Goal: Task Accomplishment & Management: Manage account settings

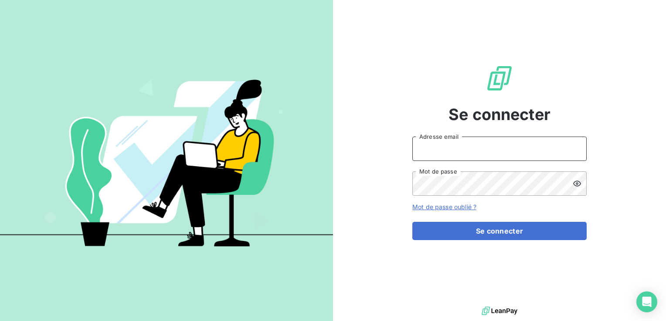
click at [442, 150] on input "Adresse email" at bounding box center [499, 149] width 174 height 24
type input "[EMAIL_ADDRESS][DOMAIN_NAME]"
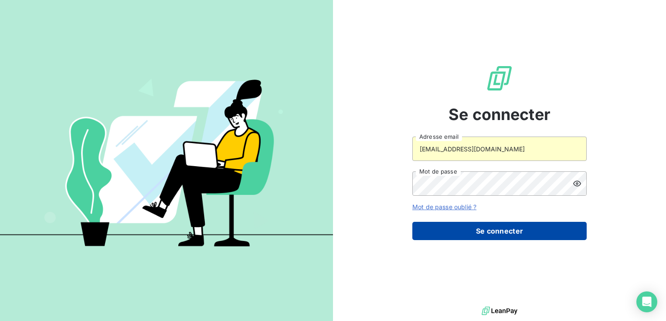
click at [451, 226] on button "Se connecter" at bounding box center [499, 231] width 174 height 18
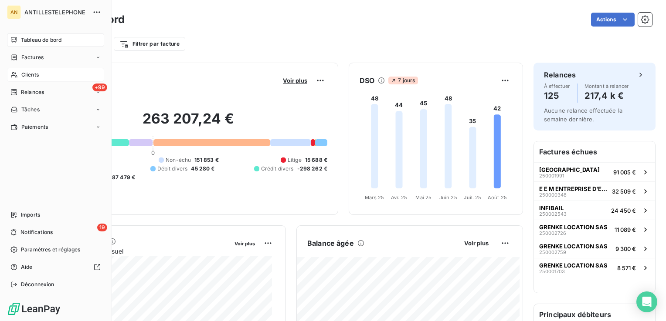
click at [21, 77] on span "Clients" at bounding box center [29, 75] width 17 height 8
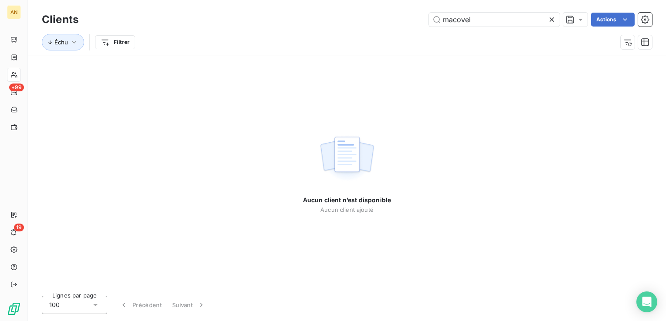
drag, startPoint x: 473, startPoint y: 23, endPoint x: 384, endPoint y: 21, distance: 88.9
click at [384, 21] on div "macovei Actions" at bounding box center [370, 20] width 563 height 14
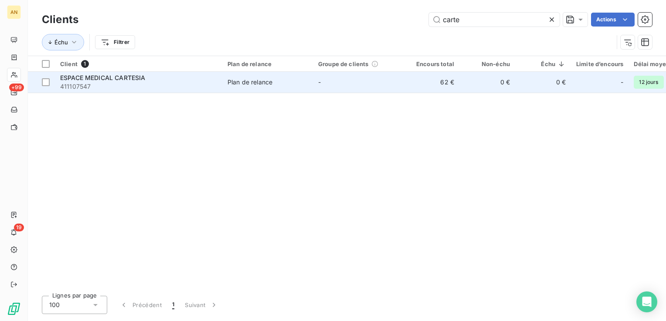
type input "carte"
click at [283, 88] on td "Plan de relance" at bounding box center [267, 82] width 91 height 21
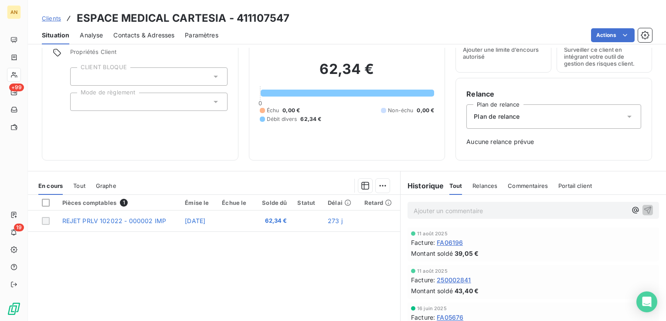
scroll to position [41, 0]
click at [78, 186] on span "Tout" at bounding box center [79, 185] width 12 height 7
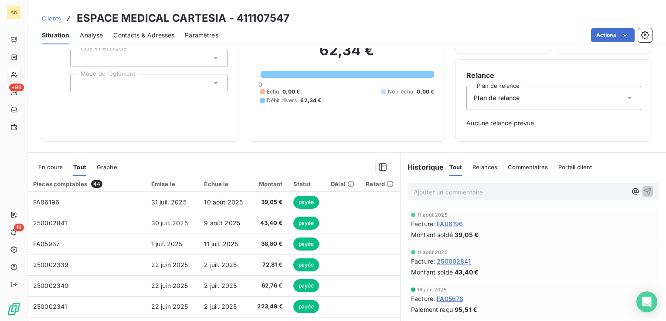
scroll to position [107, 0]
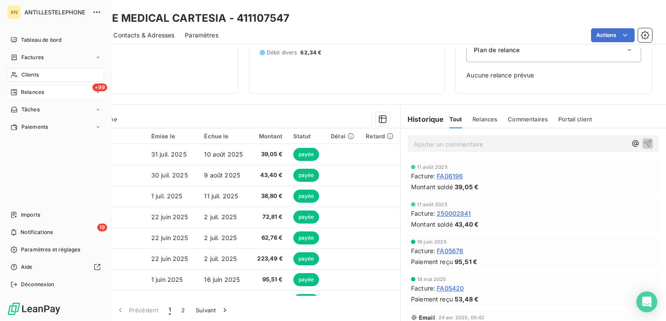
click at [31, 93] on span "Relances" at bounding box center [32, 92] width 23 height 8
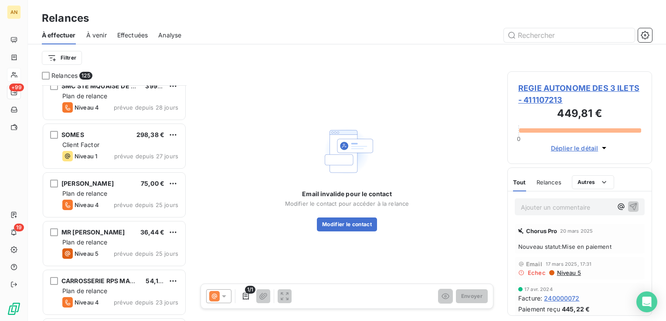
scroll to position [2744, 0]
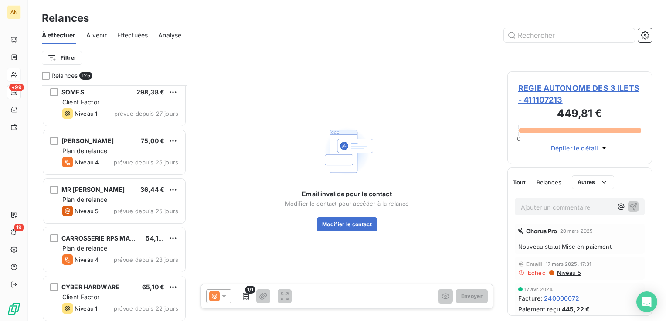
click at [112, 201] on div "SMC STE MQUAISE DE COMPTABILIT 399,76 € Plan de relance Niveau 4 prévue depuis …" at bounding box center [114, 203] width 145 height 236
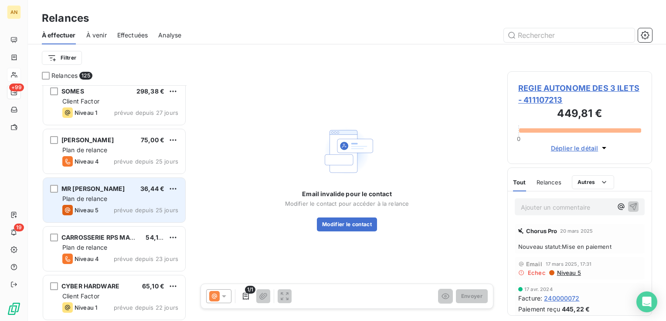
scroll to position [2788, 0]
click at [78, 192] on div "MR [PERSON_NAME]" at bounding box center [92, 188] width 63 height 9
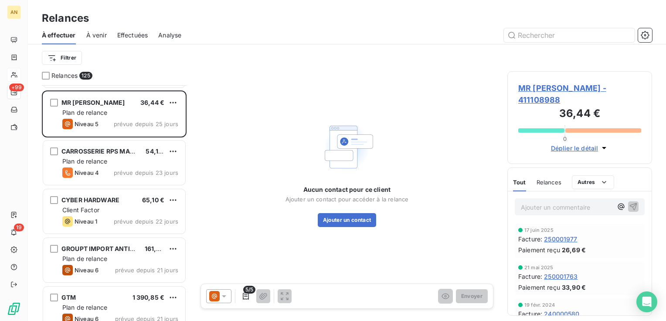
click at [120, 203] on div "SOMES 298,38 € Client Factor Niveau 1 prévue depuis 27 jours [PERSON_NAME] 75,0…" at bounding box center [114, 203] width 145 height 236
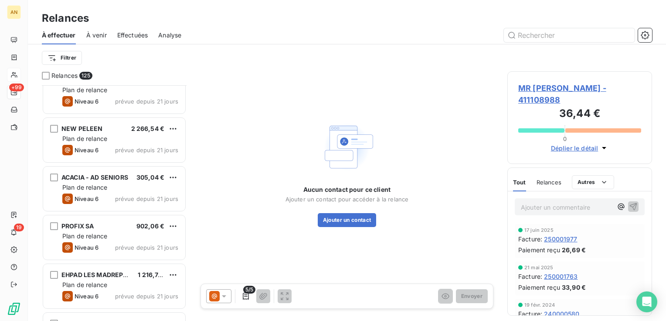
scroll to position [3092, 0]
click at [114, 192] on div "GROUPT IMPORT ANTILLAIS GIA 161,90 € Plan de relance Niveau 6 prévue depuis 21 …" at bounding box center [114, 203] width 145 height 236
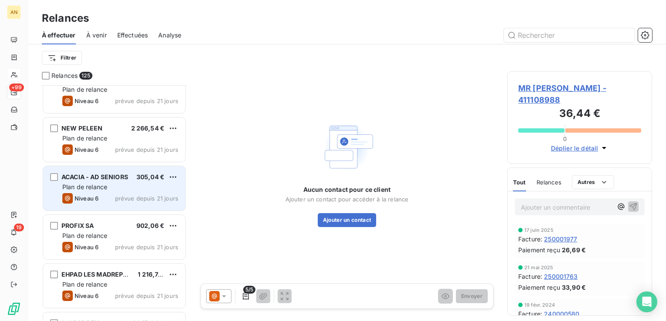
click at [116, 180] on span "ACACIA - AD SENIORS" at bounding box center [94, 176] width 67 height 7
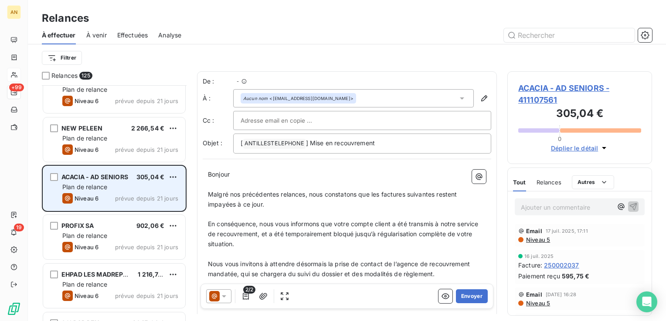
scroll to position [230, 138]
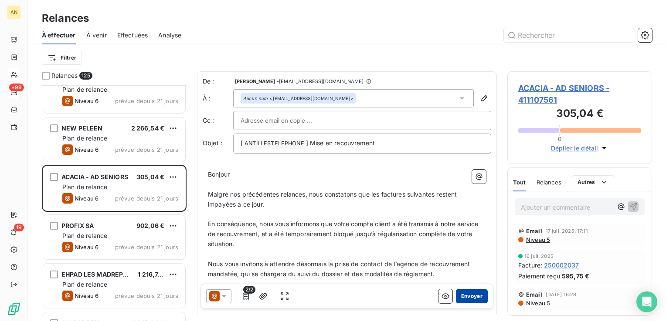
click at [474, 292] on button "Envoyer" at bounding box center [472, 297] width 32 height 14
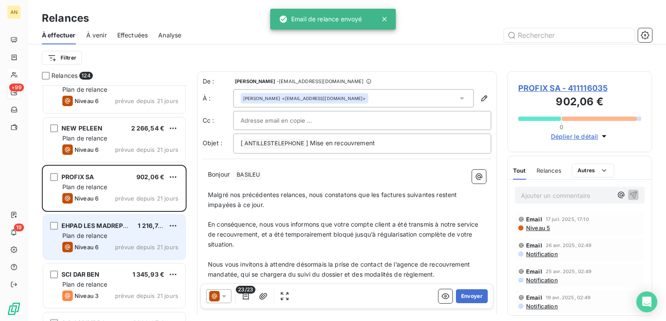
click at [118, 240] on div "Plan de relance" at bounding box center [120, 236] width 116 height 9
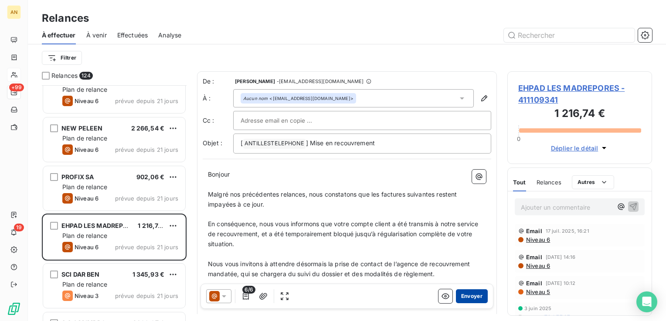
click at [465, 299] on button "Envoyer" at bounding box center [472, 297] width 32 height 14
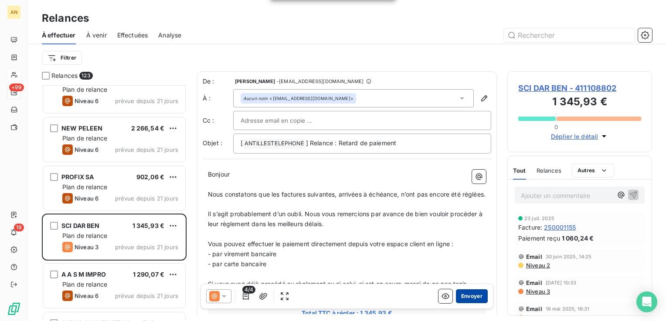
click at [461, 297] on button "Envoyer" at bounding box center [472, 297] width 32 height 14
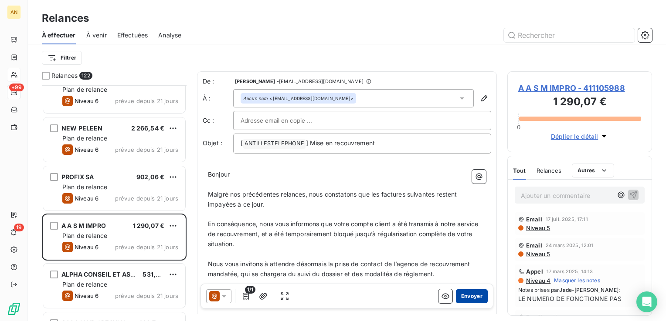
click at [466, 301] on button "Envoyer" at bounding box center [472, 297] width 32 height 14
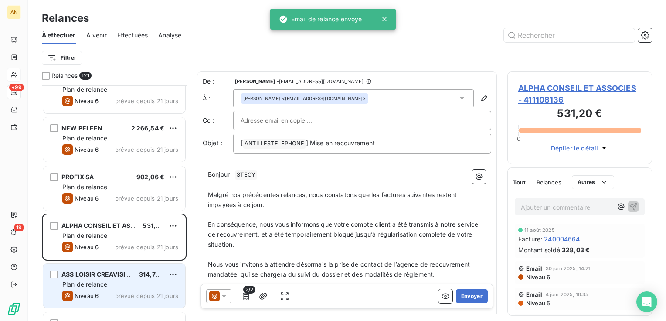
click at [123, 286] on div "Plan de relance" at bounding box center [120, 285] width 116 height 9
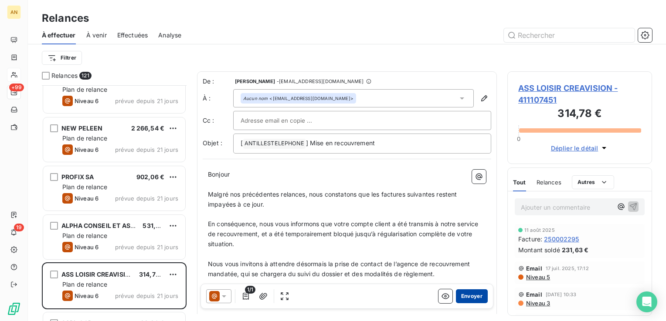
click at [457, 299] on button "Envoyer" at bounding box center [472, 297] width 32 height 14
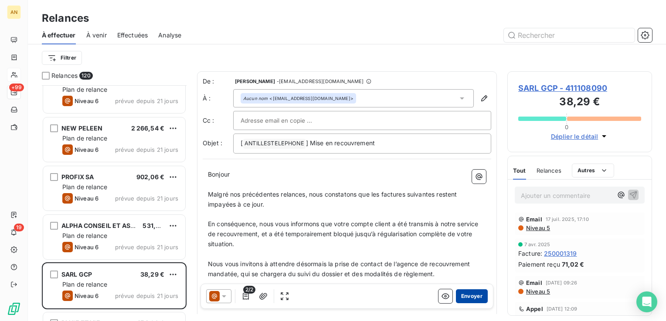
click at [457, 301] on button "Envoyer" at bounding box center [472, 297] width 32 height 14
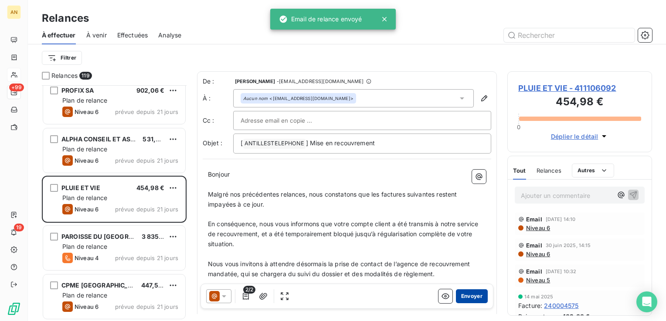
scroll to position [0, 0]
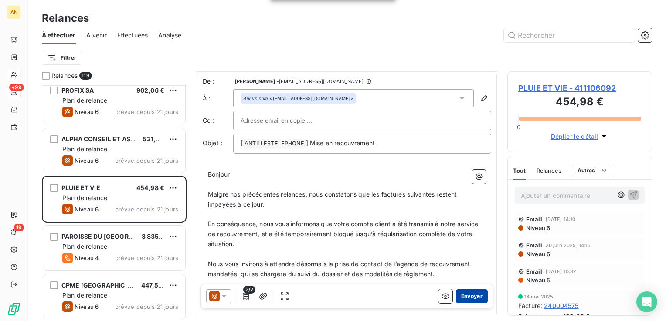
click at [463, 298] on button "Envoyer" at bounding box center [472, 297] width 32 height 14
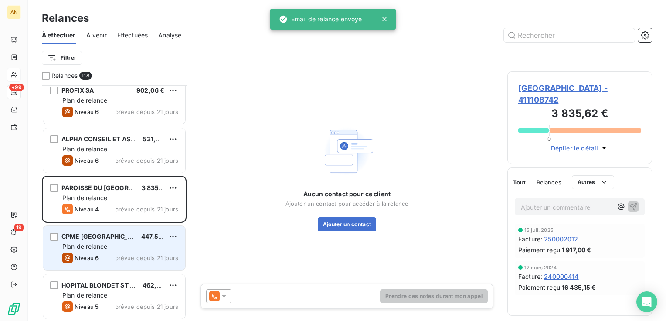
click at [98, 248] on span "Plan de relance" at bounding box center [84, 246] width 45 height 7
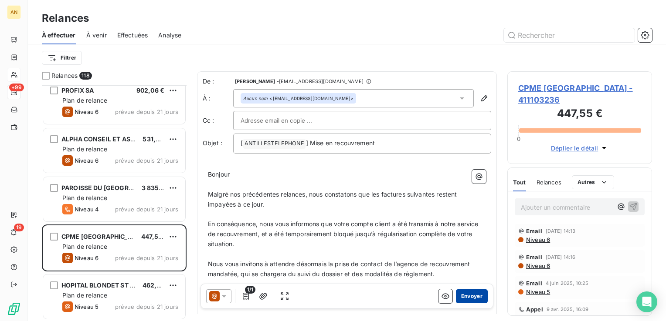
click at [464, 301] on button "Envoyer" at bounding box center [472, 297] width 32 height 14
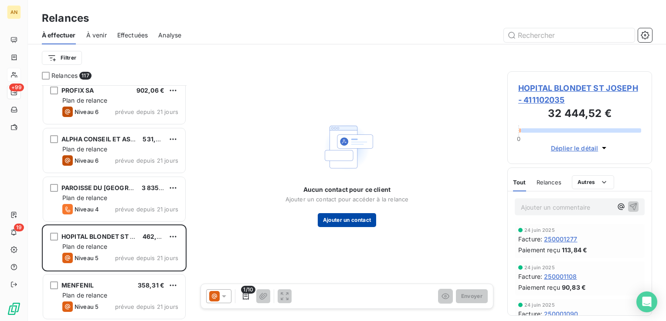
click at [349, 222] on button "Ajouter un contact" at bounding box center [347, 220] width 59 height 14
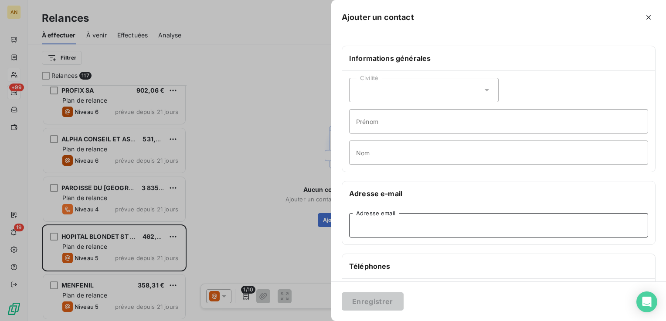
click at [369, 222] on input "Adresse email" at bounding box center [498, 225] width 299 height 24
paste input "[PERSON_NAME][EMAIL_ADDRESS][DOMAIN_NAME]"
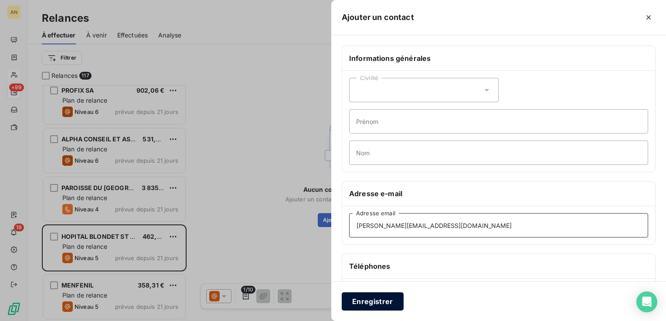
type input "[PERSON_NAME][EMAIL_ADDRESS][DOMAIN_NAME]"
click at [372, 303] on button "Enregistrer" at bounding box center [373, 302] width 62 height 18
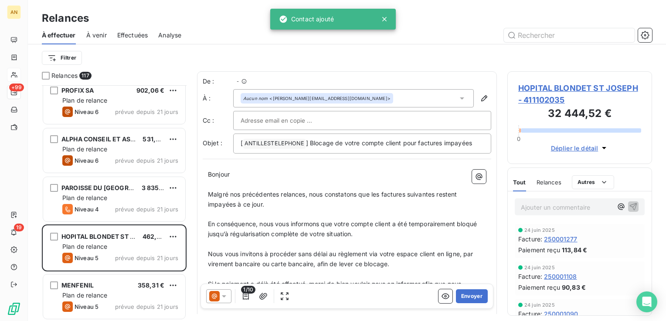
scroll to position [230, 138]
click at [466, 297] on button "Envoyer" at bounding box center [472, 297] width 32 height 14
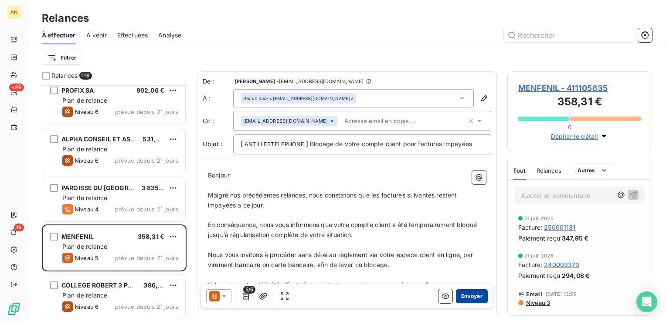
click at [467, 302] on button "Envoyer" at bounding box center [472, 297] width 32 height 14
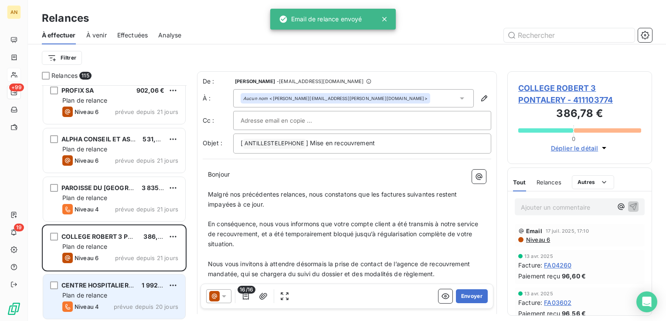
click at [100, 299] on div "Plan de relance" at bounding box center [120, 295] width 116 height 9
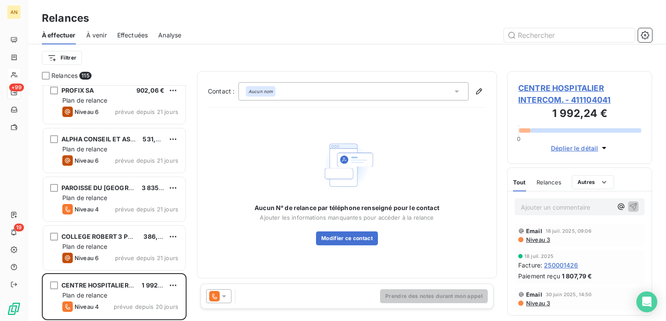
click at [228, 299] on div at bounding box center [218, 297] width 25 height 14
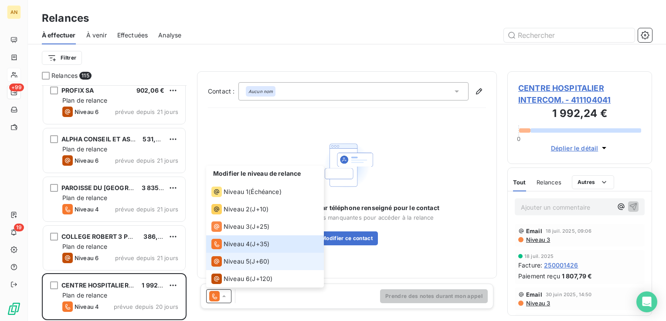
click at [247, 260] on span "Niveau 5" at bounding box center [236, 261] width 26 height 9
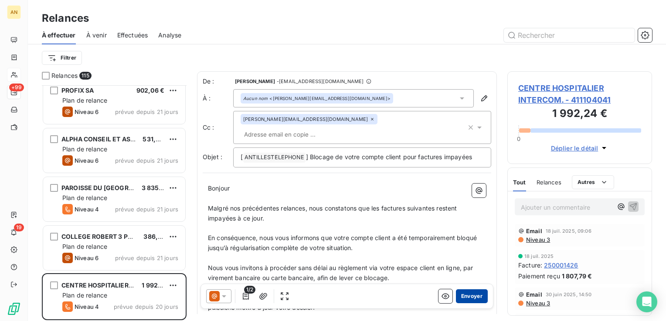
click at [464, 298] on button "Envoyer" at bounding box center [472, 297] width 32 height 14
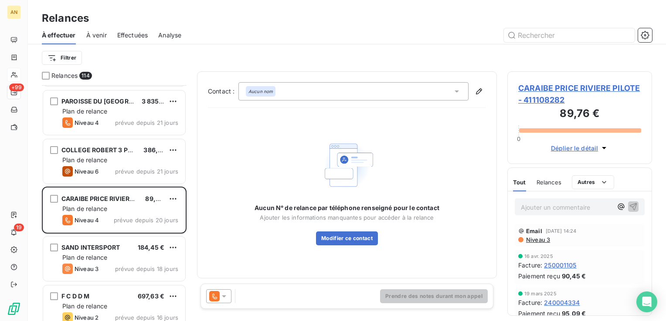
click at [123, 255] on div "PROFIX SA 902,06 € Plan de relance Niveau 6 prévue depuis 21 jours ALPHA CONSEI…" at bounding box center [114, 203] width 145 height 236
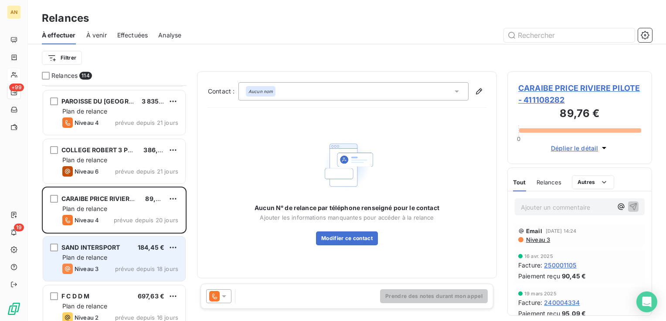
click at [132, 256] on div "Plan de relance" at bounding box center [120, 258] width 116 height 9
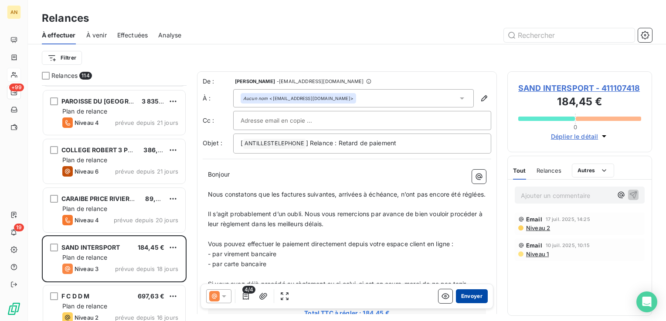
click at [470, 296] on button "Envoyer" at bounding box center [472, 297] width 32 height 14
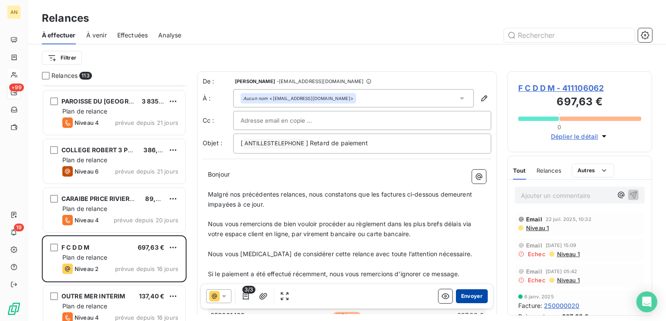
click at [467, 297] on button "Envoyer" at bounding box center [472, 297] width 32 height 14
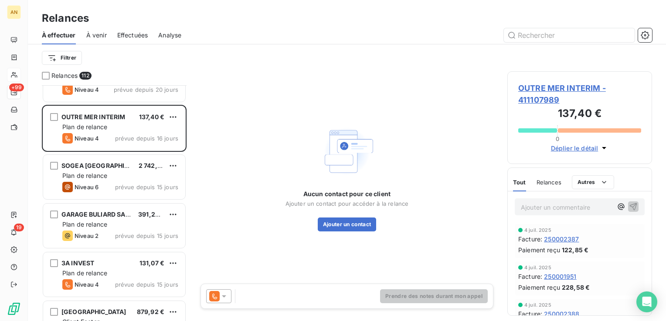
scroll to position [3396, 0]
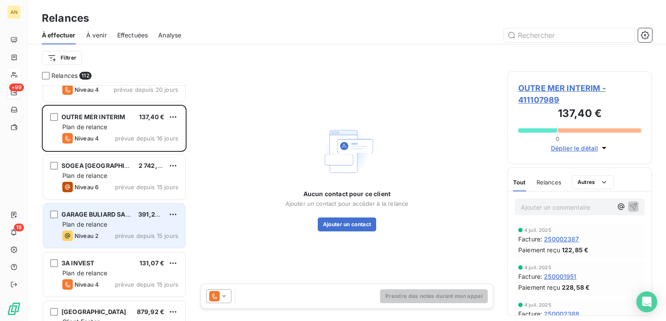
click at [120, 224] on div "Plan de relance" at bounding box center [120, 224] width 116 height 9
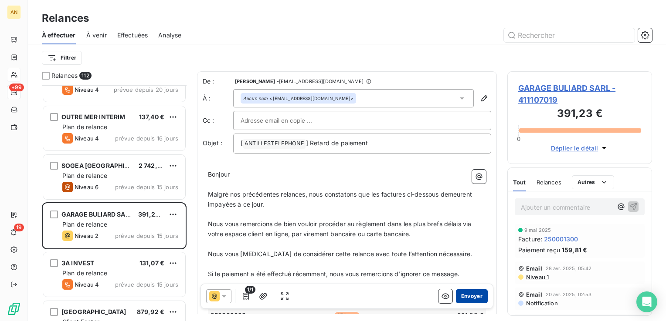
click at [456, 297] on button "Envoyer" at bounding box center [472, 297] width 32 height 14
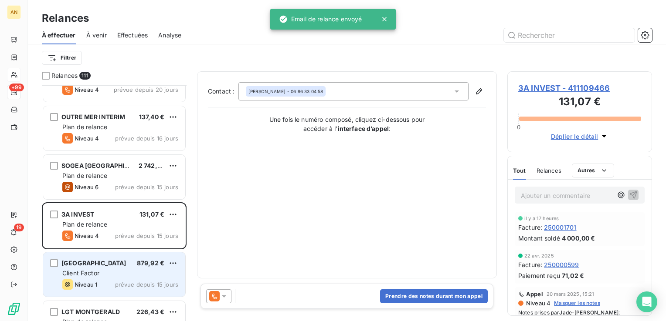
click at [122, 271] on div "Client Factor" at bounding box center [120, 273] width 116 height 9
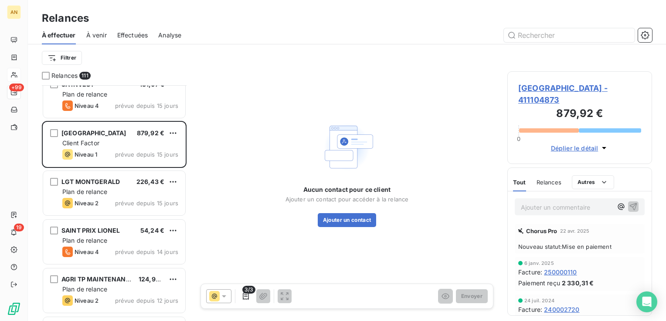
scroll to position [3527, 0]
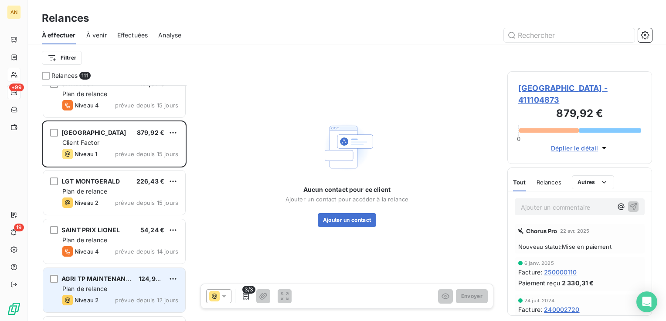
click at [114, 295] on div "Niveau 2 prévue depuis 12 jours" at bounding box center [120, 300] width 116 height 10
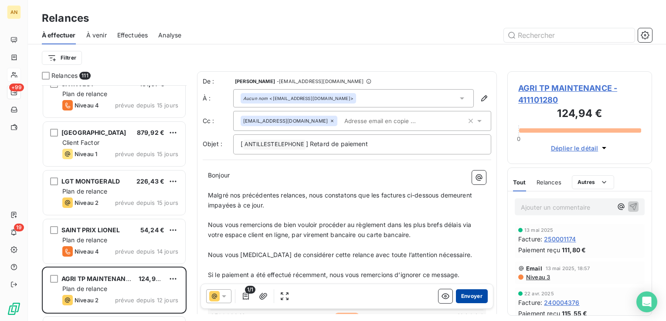
click at [465, 298] on button "Envoyer" at bounding box center [472, 297] width 32 height 14
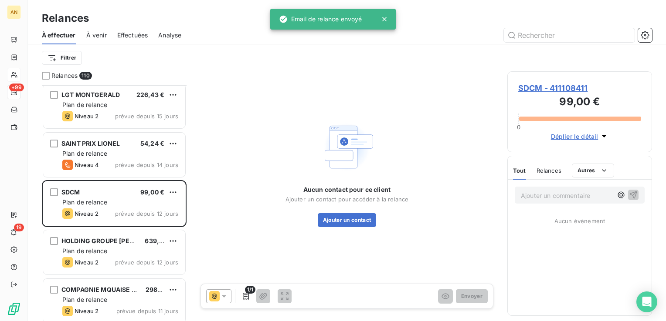
scroll to position [3614, 0]
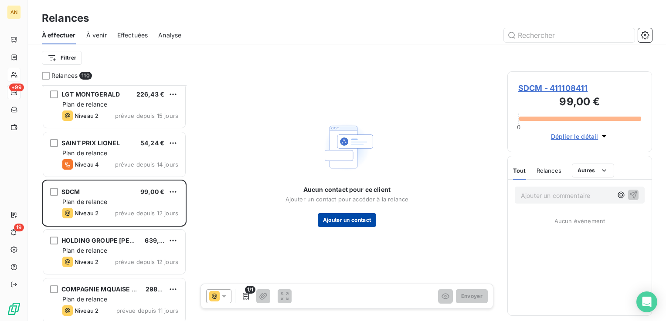
click at [350, 217] on button "Ajouter un contact" at bounding box center [347, 220] width 59 height 14
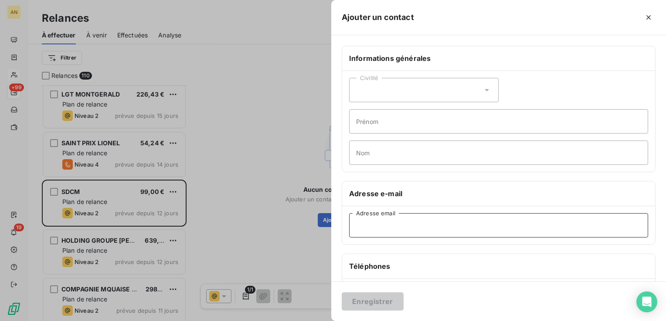
click at [357, 224] on input "Adresse email" at bounding box center [498, 225] width 299 height 24
paste input "[EMAIL_ADDRESS][DOMAIN_NAME]"
type input "[EMAIL_ADDRESS][DOMAIN_NAME]"
click at [369, 302] on button "Enregistrer" at bounding box center [373, 302] width 62 height 18
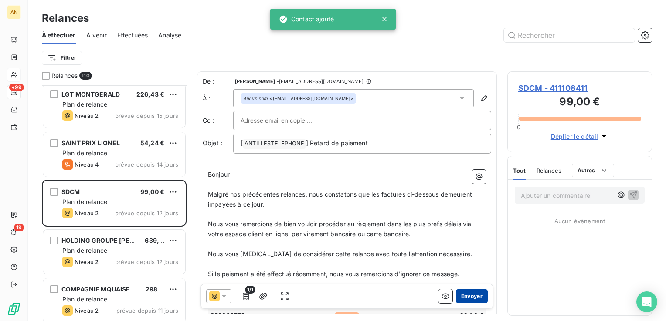
click at [470, 297] on button "Envoyer" at bounding box center [472, 297] width 32 height 14
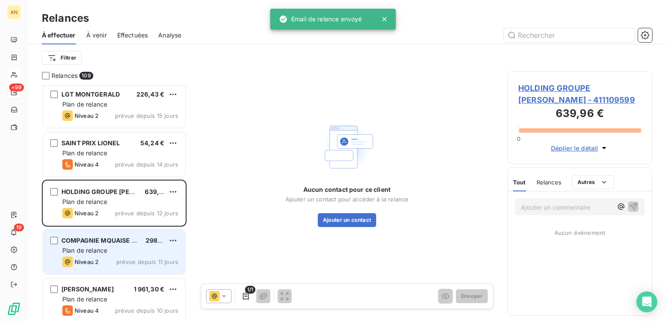
click at [106, 240] on span "COMPAGNIE MQUAISE DE NAVIGATIO" at bounding box center [118, 240] width 115 height 7
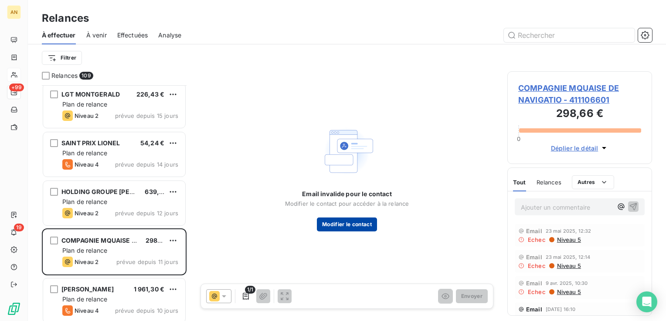
click at [336, 224] on button "Modifier le contact" at bounding box center [347, 225] width 60 height 14
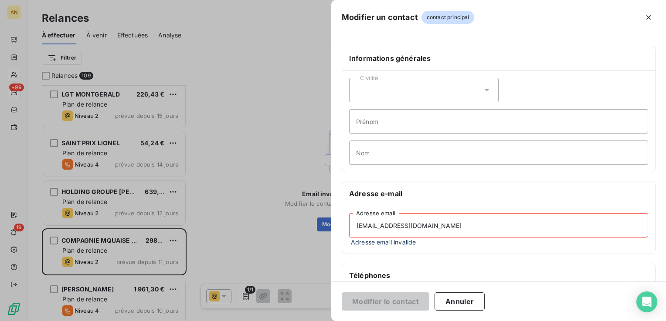
drag, startPoint x: 402, startPoint y: 220, endPoint x: 281, endPoint y: 220, distance: 121.5
click at [281, 321] on div "Modifier un contact contact principal Informations générales Civilité Prénom No…" at bounding box center [333, 321] width 666 height 0
paste input "compta"
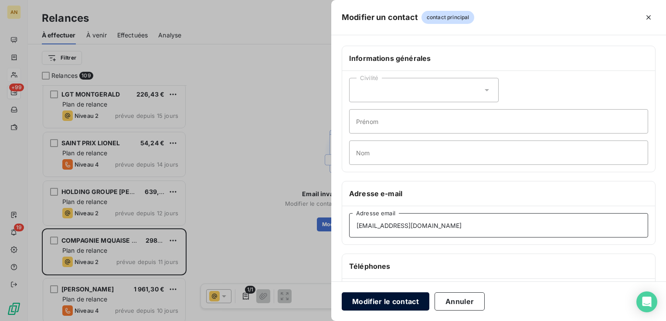
type input "[EMAIL_ADDRESS][DOMAIN_NAME]"
click at [377, 298] on button "Modifier le contact" at bounding box center [386, 302] width 88 height 18
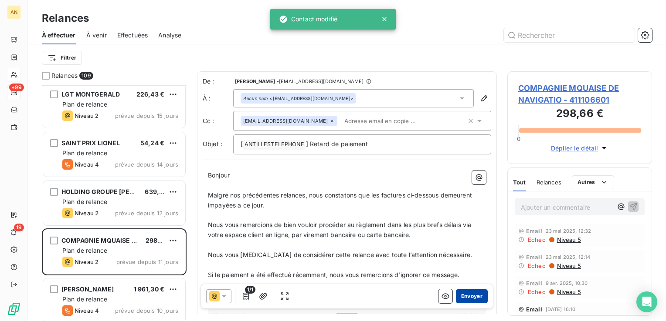
click at [470, 296] on button "Envoyer" at bounding box center [472, 297] width 32 height 14
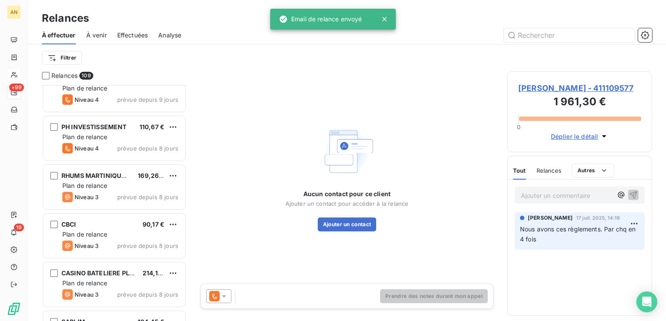
click at [96, 184] on div "[PERSON_NAME] 1 961,30 € Plan de relance Niveau 4 prévue depuis 10 jours INFIBA…" at bounding box center [114, 203] width 145 height 236
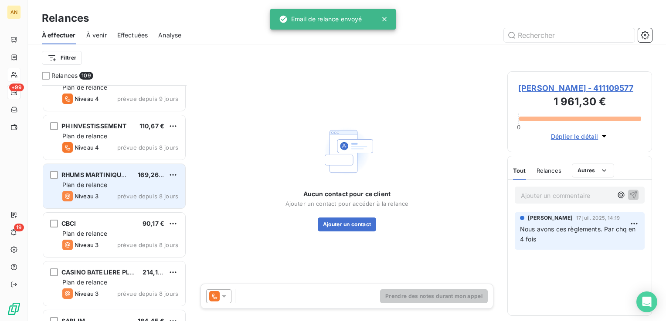
scroll to position [3875, 0]
click at [114, 183] on div "[PERSON_NAME] 1 961,30 € Plan de relance Niveau 4 prévue depuis 10 jours INFIBA…" at bounding box center [114, 203] width 145 height 236
click at [114, 192] on div "Niveau 3 prévue depuis 8 jours" at bounding box center [120, 196] width 116 height 10
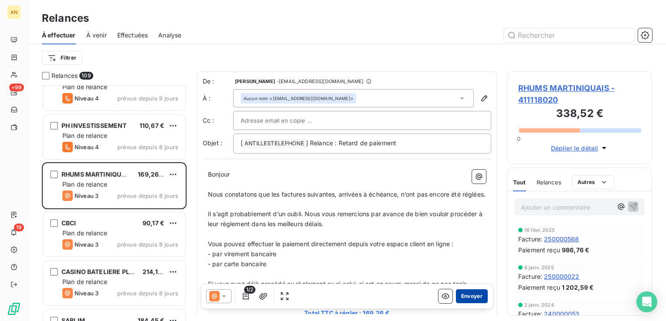
click at [466, 298] on button "Envoyer" at bounding box center [472, 297] width 32 height 14
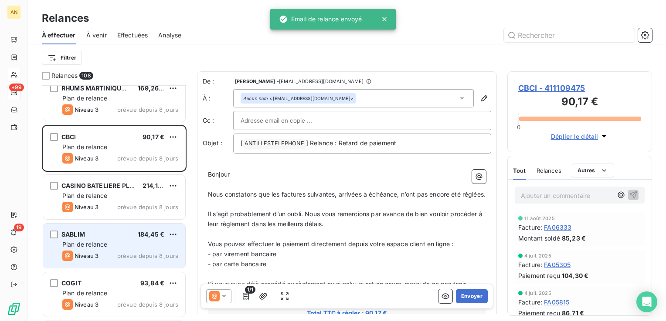
scroll to position [3962, 0]
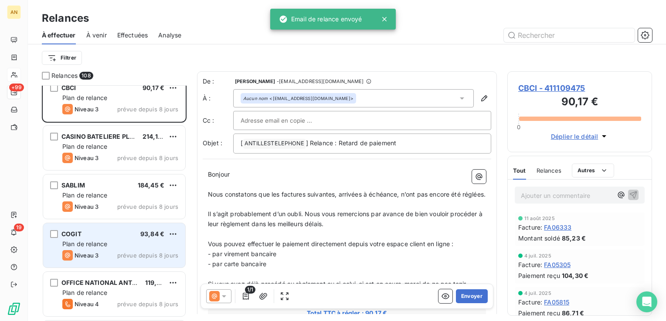
click at [115, 237] on div "COGIT 93,84 €" at bounding box center [120, 234] width 116 height 8
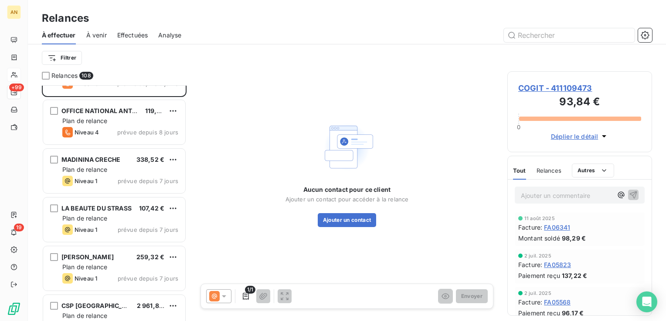
scroll to position [4134, 0]
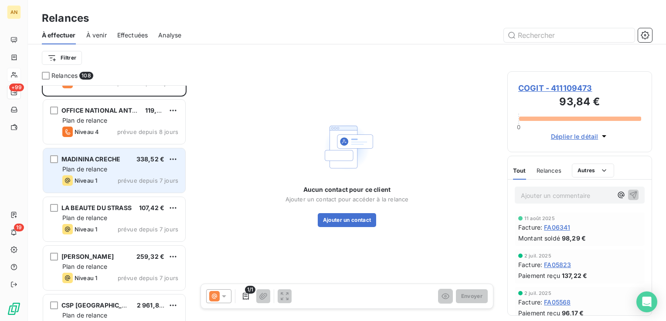
click at [110, 170] on div "Plan de relance" at bounding box center [120, 169] width 116 height 9
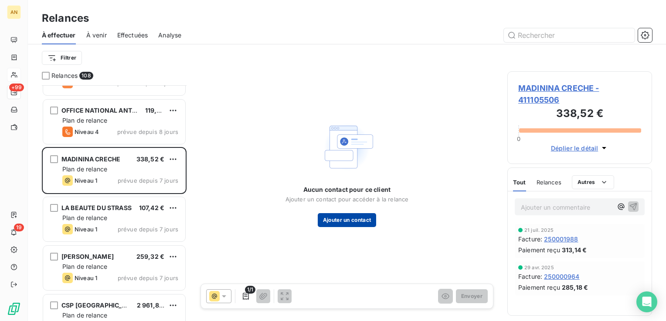
click at [358, 220] on button "Ajouter un contact" at bounding box center [347, 220] width 59 height 14
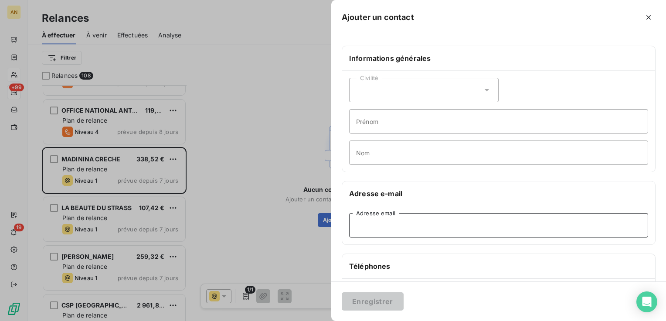
click at [357, 228] on input "Adresse email" at bounding box center [498, 225] width 299 height 24
paste input "[EMAIL_ADDRESS][DOMAIN_NAME]"
type input "[EMAIL_ADDRESS][DOMAIN_NAME]"
click at [364, 302] on button "Enregistrer" at bounding box center [373, 302] width 62 height 18
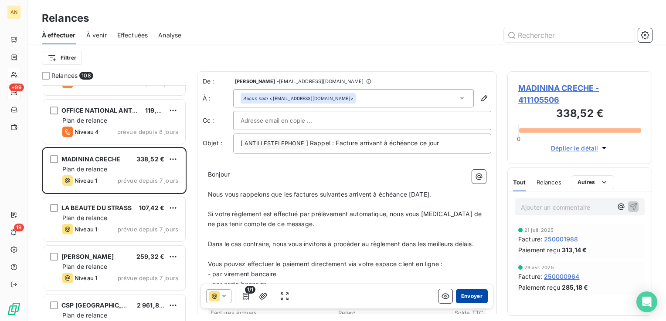
click at [469, 295] on button "Envoyer" at bounding box center [472, 297] width 32 height 14
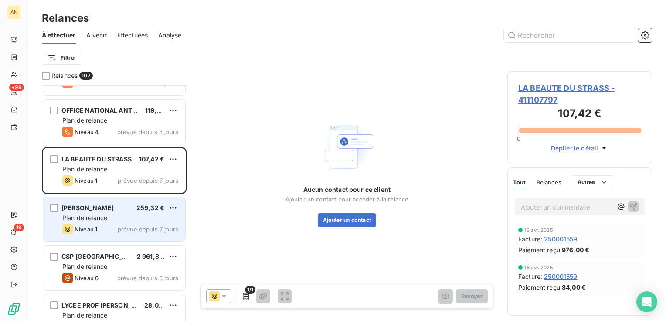
click at [149, 219] on div "Plan de relance" at bounding box center [120, 218] width 116 height 9
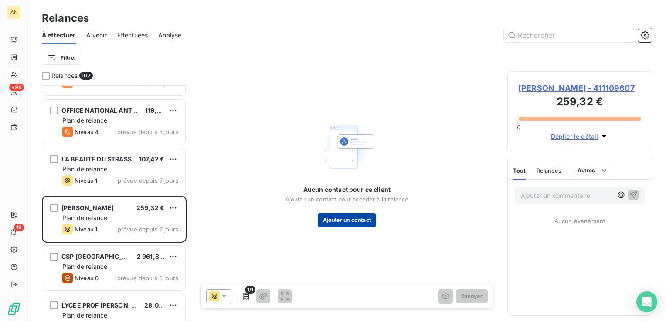
click at [356, 220] on button "Ajouter un contact" at bounding box center [347, 220] width 59 height 14
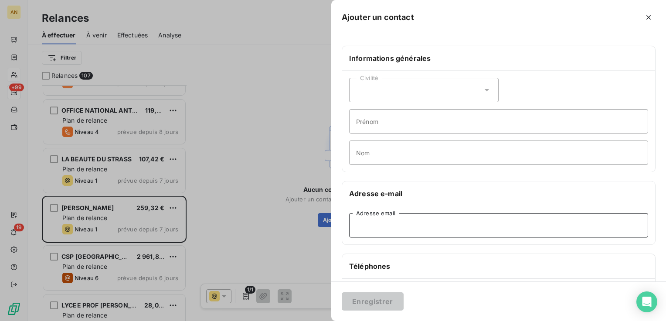
click at [363, 231] on input "Adresse email" at bounding box center [498, 225] width 299 height 24
paste input "[EMAIL_ADDRESS][DOMAIN_NAME]"
type input "[EMAIL_ADDRESS][DOMAIN_NAME]"
click at [369, 301] on button "Enregistrer" at bounding box center [373, 302] width 62 height 18
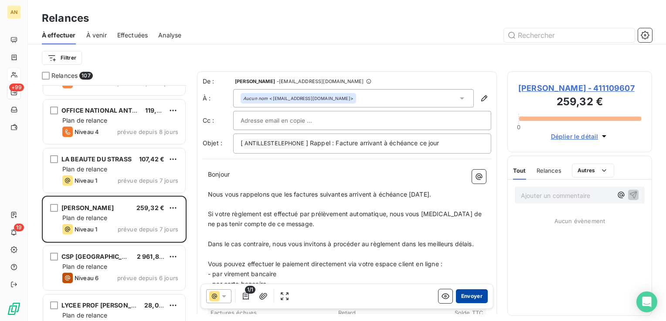
click at [459, 294] on button "Envoyer" at bounding box center [472, 297] width 32 height 14
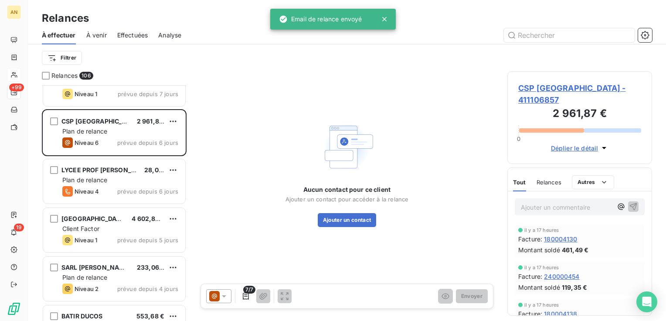
scroll to position [4222, 0]
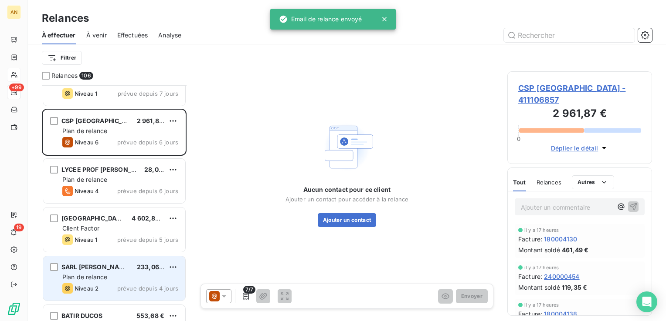
click at [131, 281] on div "Plan de relance" at bounding box center [120, 277] width 116 height 9
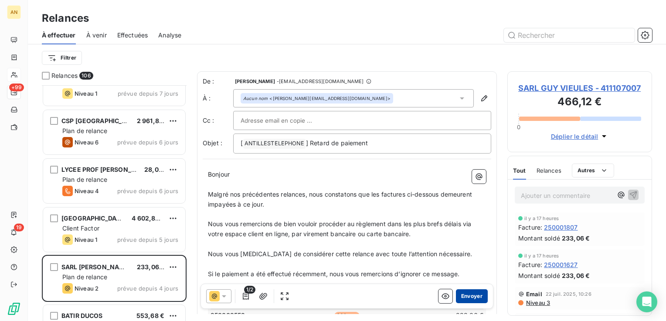
click at [462, 294] on button "Envoyer" at bounding box center [472, 297] width 32 height 14
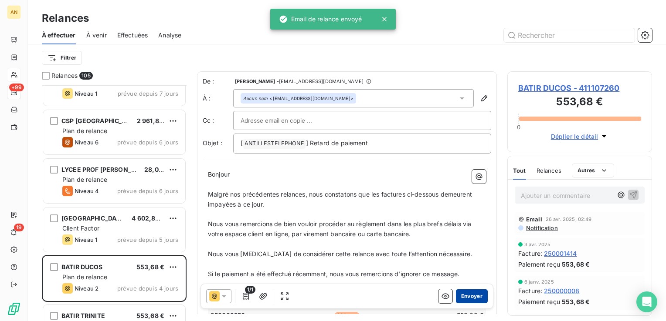
click at [472, 297] on button "Envoyer" at bounding box center [472, 297] width 32 height 14
click at [468, 297] on button "Envoyer" at bounding box center [472, 297] width 32 height 14
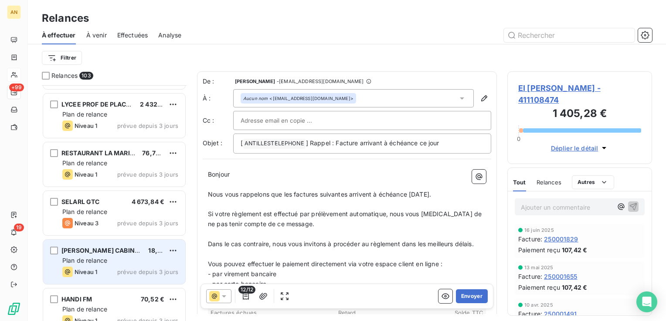
scroll to position [4482, 0]
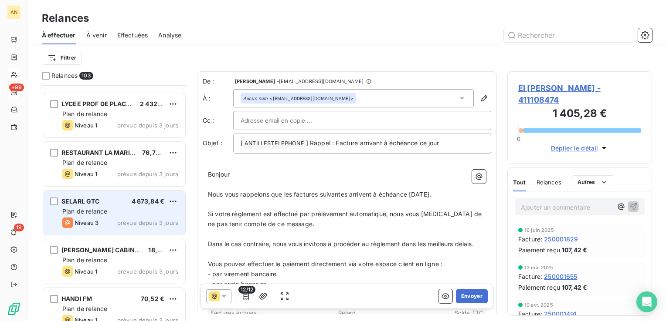
click at [131, 207] on div "Plan de relance" at bounding box center [120, 211] width 116 height 9
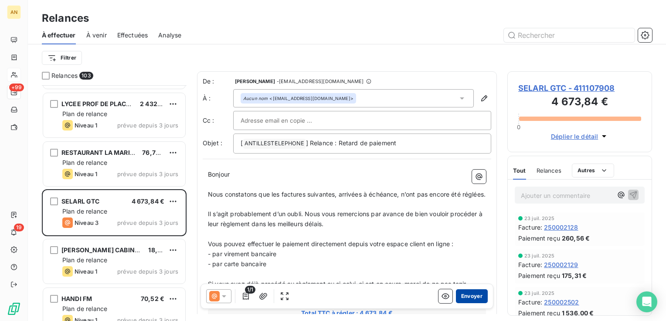
click at [472, 299] on button "Envoyer" at bounding box center [472, 297] width 32 height 14
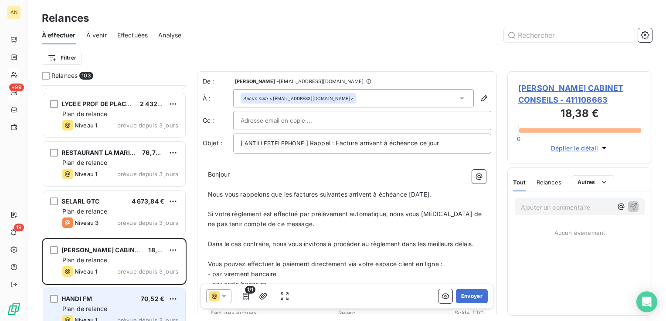
click at [126, 303] on div "HANDI FM 70,52 € Plan de relance Niveau 1 prévue depuis 3 jours" at bounding box center [114, 310] width 142 height 44
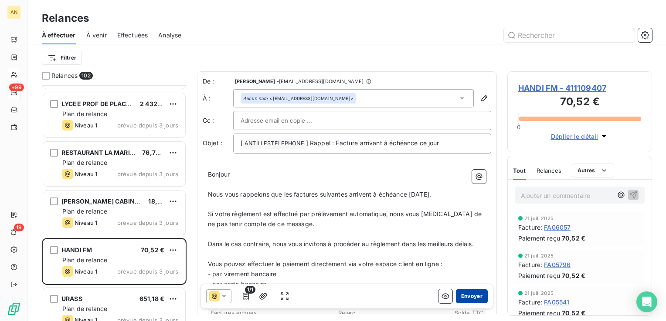
click at [457, 295] on button "Envoyer" at bounding box center [472, 297] width 32 height 14
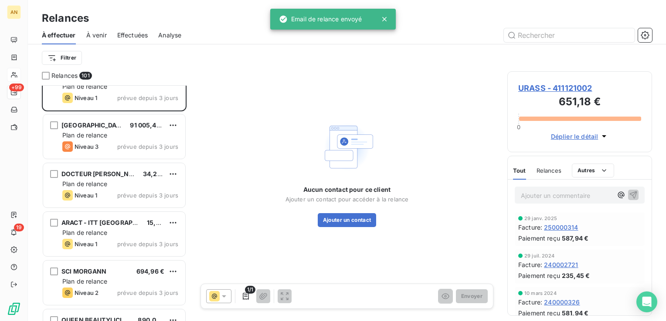
scroll to position [4657, 0]
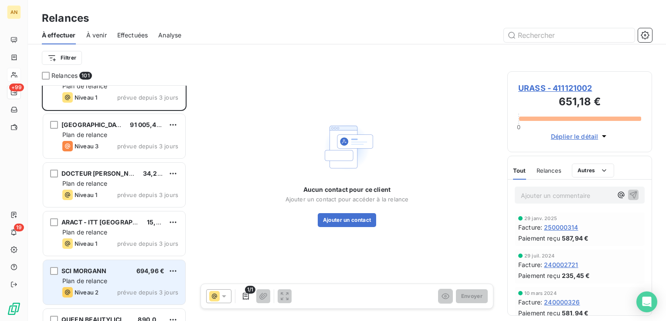
click at [115, 286] on div "SCI MORGANN 694,96 € Plan de relance Niveau 2 prévue depuis 3 jours" at bounding box center [114, 282] width 142 height 44
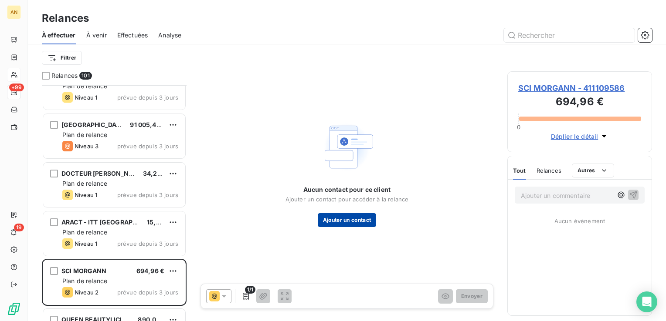
click at [329, 219] on button "Ajouter un contact" at bounding box center [347, 220] width 59 height 14
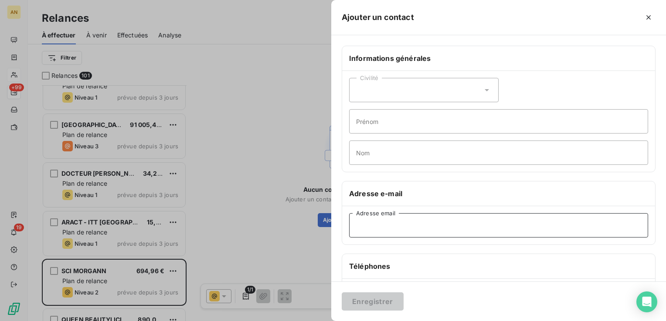
click at [363, 223] on input "Adresse email" at bounding box center [498, 225] width 299 height 24
paste input "[EMAIL_ADDRESS][DOMAIN_NAME]"
type input "[EMAIL_ADDRESS][DOMAIN_NAME]"
click at [366, 304] on button "Enregistrer" at bounding box center [373, 302] width 62 height 18
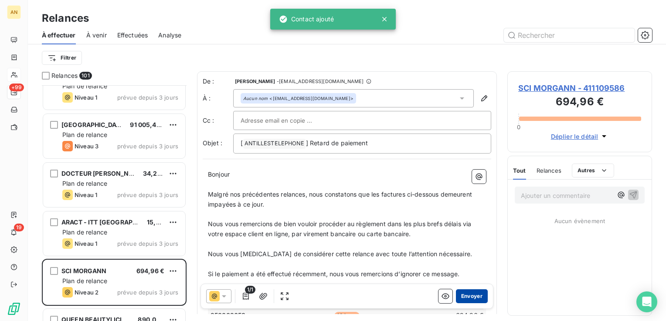
click at [462, 300] on button "Envoyer" at bounding box center [472, 297] width 32 height 14
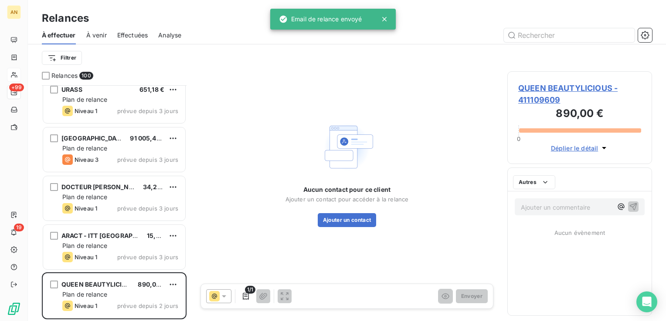
scroll to position [4643, 0]
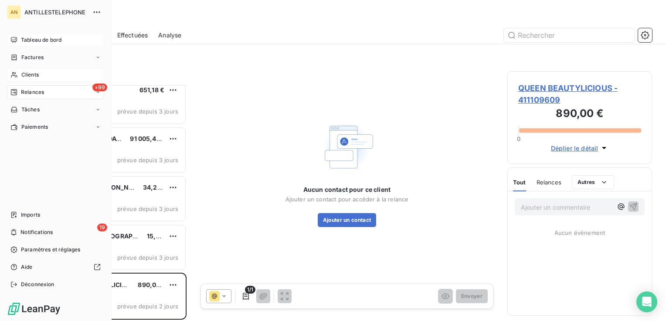
click at [28, 38] on span "Tableau de bord" at bounding box center [41, 40] width 41 height 8
